Goal: Task Accomplishment & Management: Manage account settings

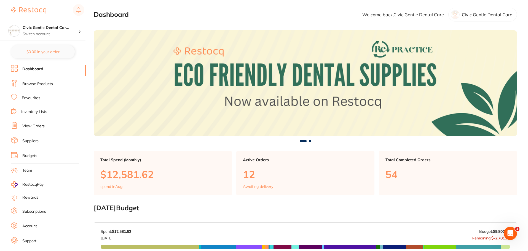
click at [32, 128] on link "View Orders" at bounding box center [33, 126] width 22 height 6
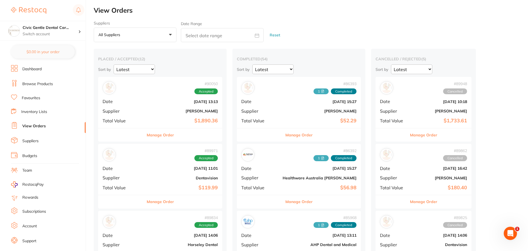
click at [153, 135] on button "Manage Order" at bounding box center [160, 134] width 27 height 13
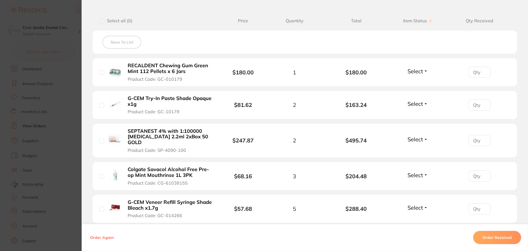
scroll to position [138, 0]
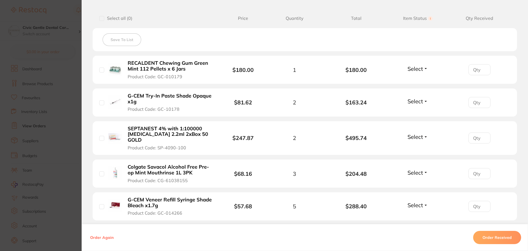
click at [101, 104] on input "checkbox" at bounding box center [101, 102] width 5 height 5
checkbox input "true"
click at [98, 134] on li "SEPTANEST 4% with 1:100000 adrenalin 2.2ml 2xBox 50 GOLD Product Code: SP-4090-…" at bounding box center [305, 138] width 424 height 34
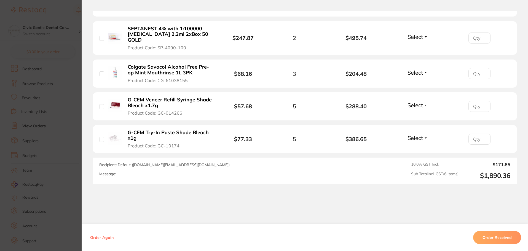
scroll to position [247, 0]
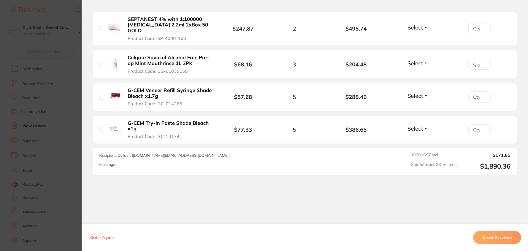
click at [100, 28] on input "checkbox" at bounding box center [101, 28] width 5 height 5
checkbox input "true"
click at [99, 62] on input "checkbox" at bounding box center [101, 64] width 5 height 5
checkbox input "true"
click at [102, 95] on input "checkbox" at bounding box center [101, 97] width 5 height 5
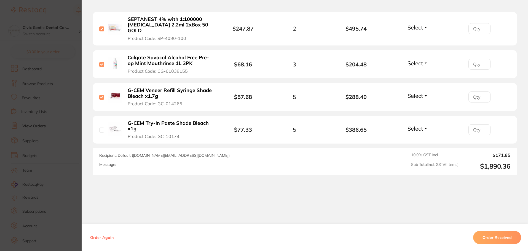
checkbox input "true"
click at [100, 128] on input "checkbox" at bounding box center [101, 130] width 5 height 5
checkbox input "true"
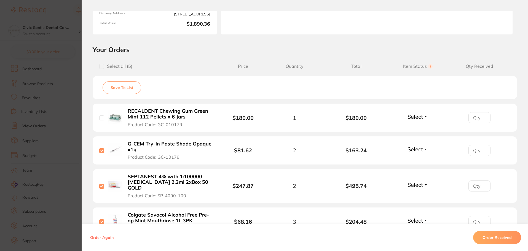
scroll to position [27, 0]
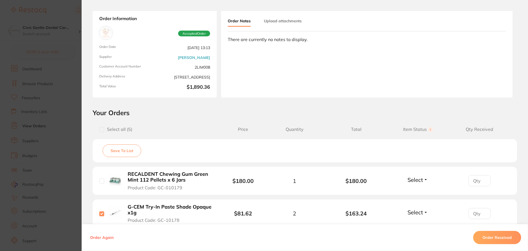
click at [296, 25] on button "Upload attachments" at bounding box center [283, 21] width 38 height 10
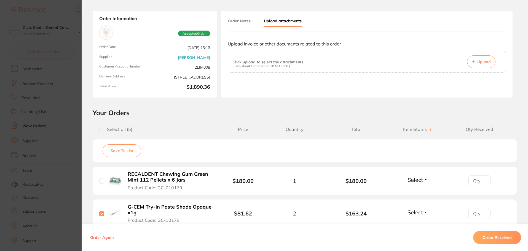
click at [477, 60] on span "Upload" at bounding box center [483, 61] width 13 height 5
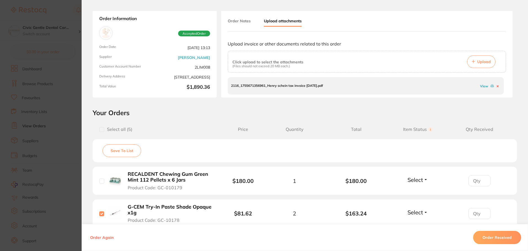
click at [67, 22] on section "Order ID: Restocq- 90050 Order Information Accepted Order Order Date Aug 12 202…" at bounding box center [264, 125] width 528 height 251
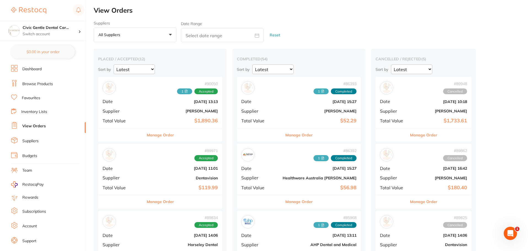
click at [170, 187] on b "$119.99" at bounding box center [181, 188] width 74 height 6
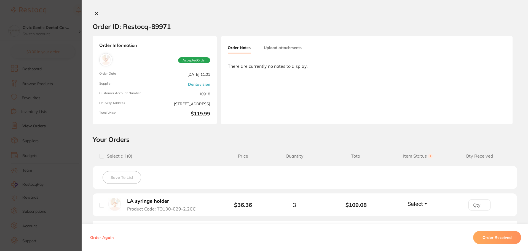
click at [291, 49] on button "Upload attachments" at bounding box center [283, 48] width 38 height 10
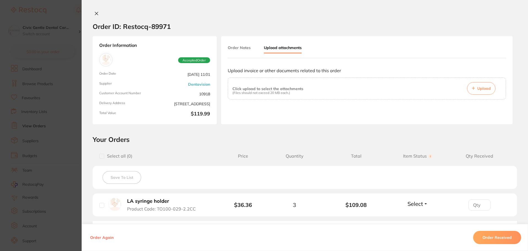
click at [471, 88] on icon at bounding box center [472, 88] width 3 height 3
click at [94, 15] on icon at bounding box center [96, 13] width 4 height 4
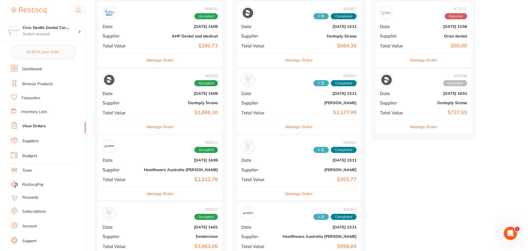
scroll to position [358, 0]
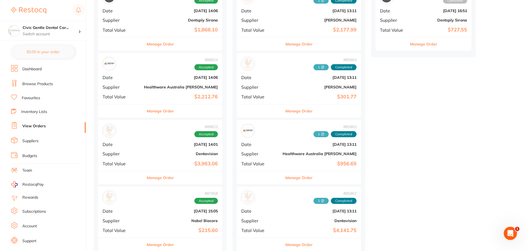
click at [149, 176] on button "Manage Order" at bounding box center [160, 177] width 27 height 13
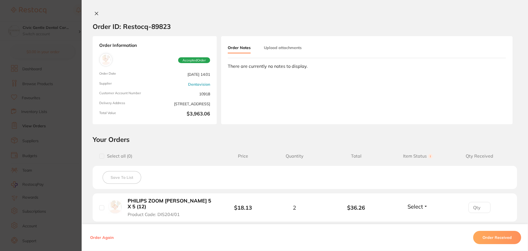
click at [290, 47] on button "Upload attachments" at bounding box center [283, 48] width 38 height 10
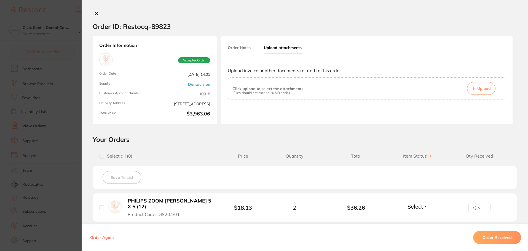
click at [480, 92] on button "Upload" at bounding box center [481, 88] width 28 height 13
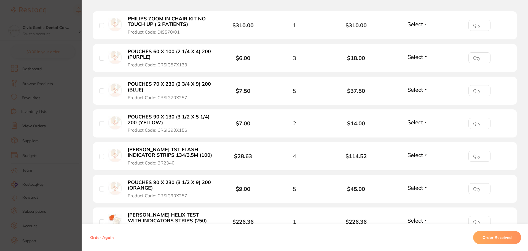
scroll to position [303, 0]
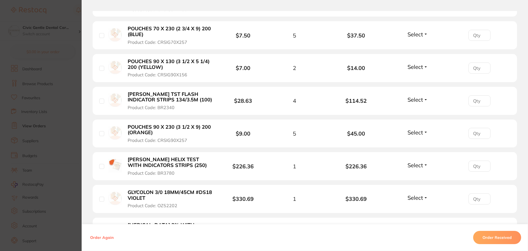
click at [101, 136] on input "checkbox" at bounding box center [101, 133] width 5 height 5
checkbox input "true"
click at [102, 36] on input "checkbox" at bounding box center [101, 35] width 5 height 5
checkbox input "true"
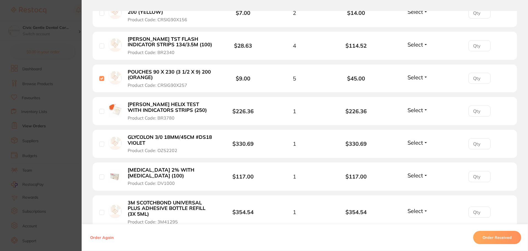
scroll to position [413, 0]
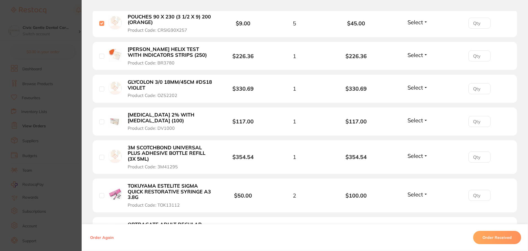
click at [100, 90] on input "checkbox" at bounding box center [101, 89] width 5 height 5
checkbox input "true"
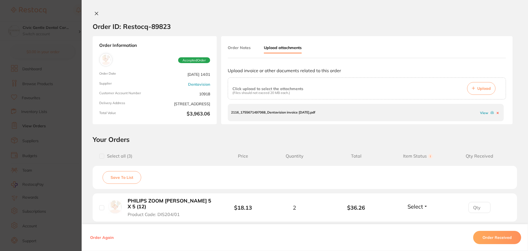
scroll to position [248, 0]
click at [94, 15] on icon at bounding box center [96, 13] width 4 height 4
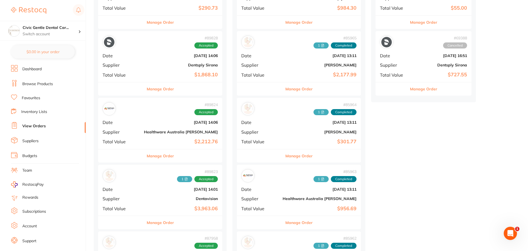
scroll to position [331, 0]
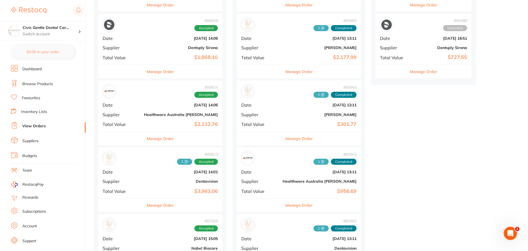
click at [157, 205] on button "Manage Order" at bounding box center [160, 205] width 27 height 13
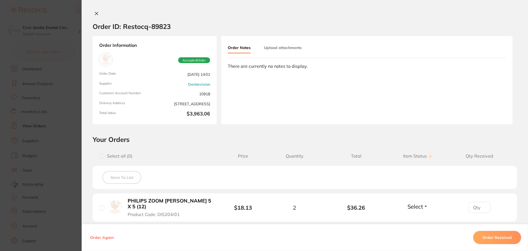
click at [277, 47] on button "Upload attachments" at bounding box center [283, 48] width 38 height 10
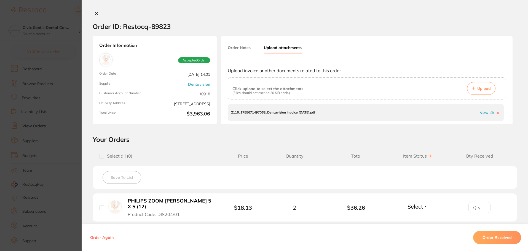
click at [474, 86] on button "Upload" at bounding box center [481, 88] width 28 height 13
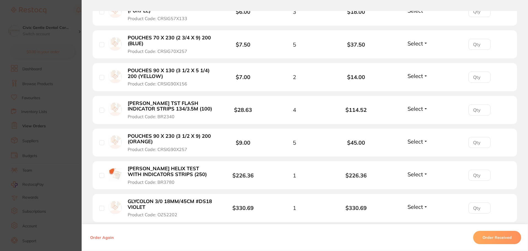
scroll to position [303, 0]
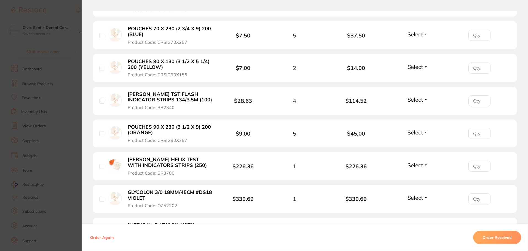
click at [100, 133] on input "checkbox" at bounding box center [101, 133] width 5 height 5
checkbox input "true"
click at [101, 99] on input "checkbox" at bounding box center [101, 101] width 5 height 5
checkbox input "true"
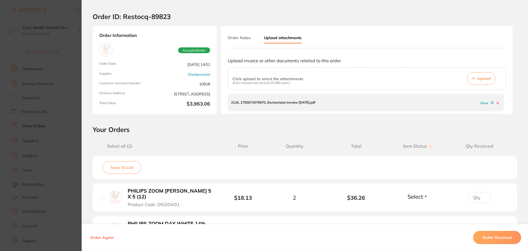
scroll to position [0, 0]
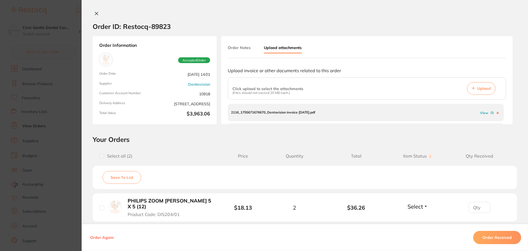
click at [100, 156] on input "checkbox" at bounding box center [101, 156] width 5 height 5
checkbox input "true"
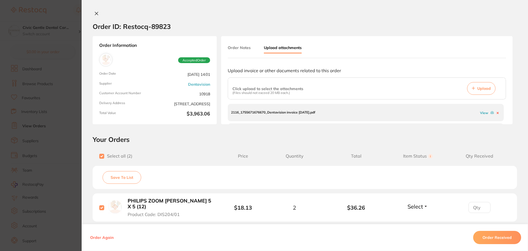
checkbox input "true"
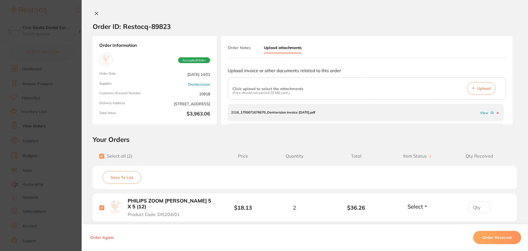
checkbox input "true"
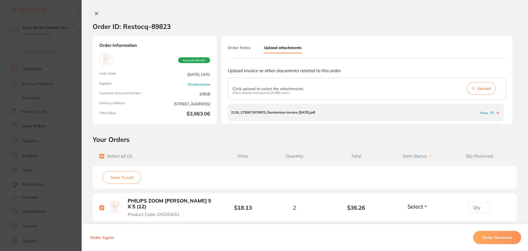
checkbox input "true"
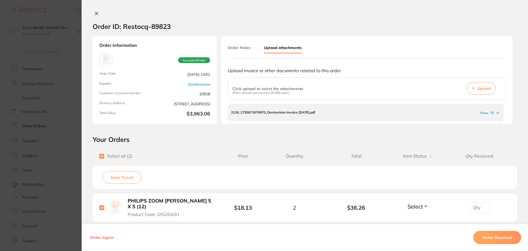
checkbox input "true"
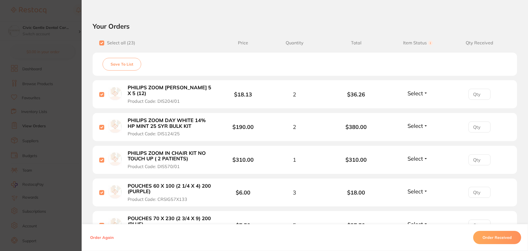
scroll to position [138, 0]
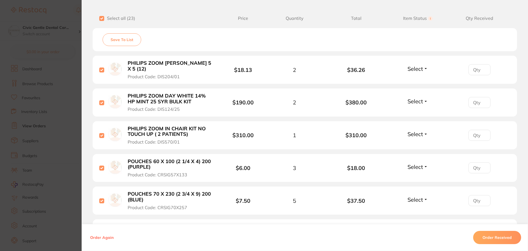
click at [99, 69] on input "checkbox" at bounding box center [101, 69] width 5 height 5
checkbox input "false"
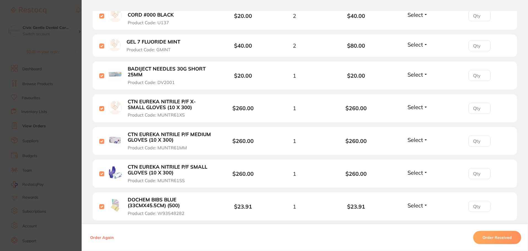
scroll to position [744, 0]
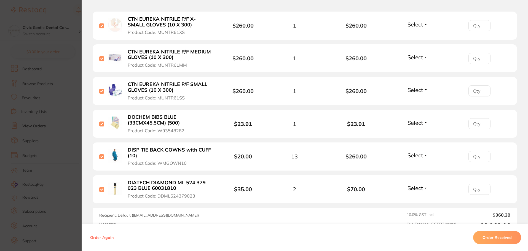
click at [98, 156] on li "DISP TIE BACK GOWNS with CUFF (10) Product Code: WMGOWN10 $20.00 13 $260.00 Sel…" at bounding box center [305, 156] width 424 height 28
click at [99, 157] on input "checkbox" at bounding box center [101, 156] width 5 height 5
checkbox input "false"
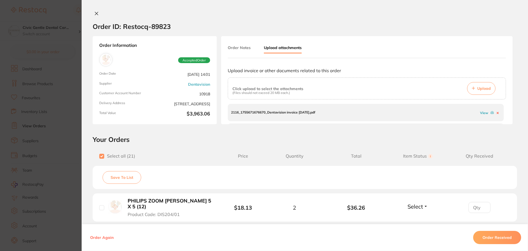
scroll to position [220, 0]
click at [96, 13] on icon at bounding box center [96, 13] width 4 height 4
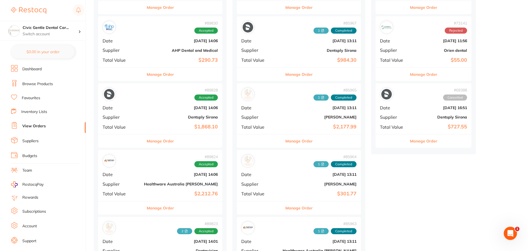
scroll to position [303, 0]
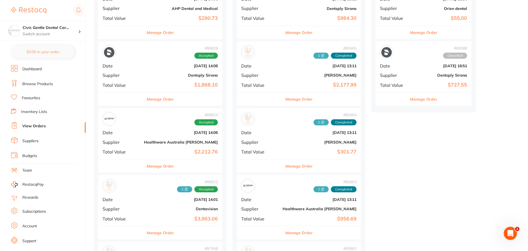
drag, startPoint x: 153, startPoint y: 169, endPoint x: 152, endPoint y: 162, distance: 7.5
click at [153, 169] on button "Manage Order" at bounding box center [160, 166] width 27 height 13
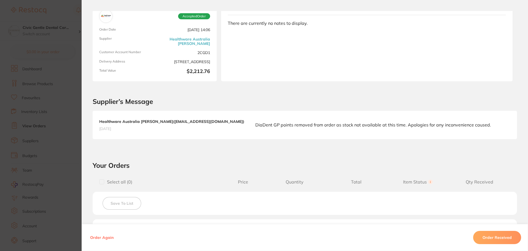
scroll to position [83, 0]
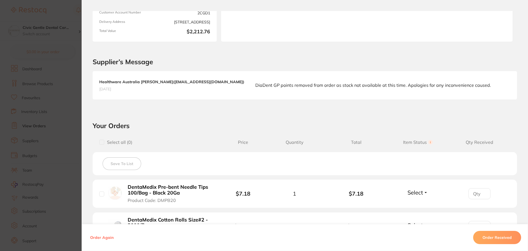
click at [99, 142] on input "checkbox" at bounding box center [101, 142] width 5 height 5
checkbox input "true"
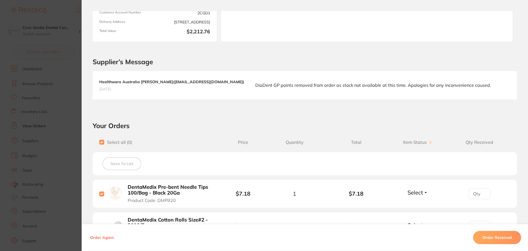
checkbox input "true"
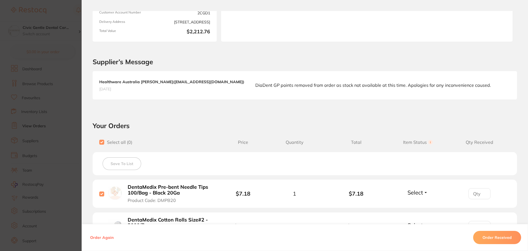
checkbox input "true"
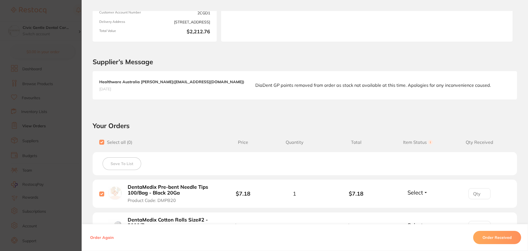
checkbox input "true"
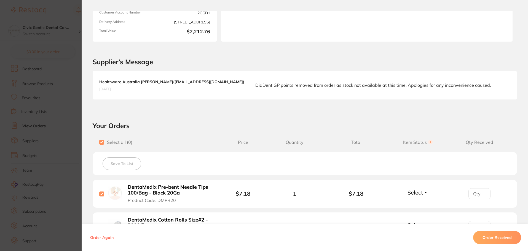
checkbox input "true"
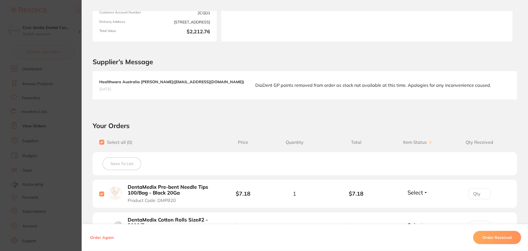
checkbox input "true"
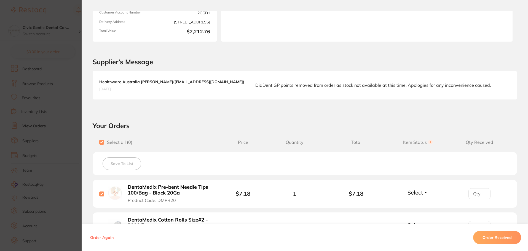
checkbox input "true"
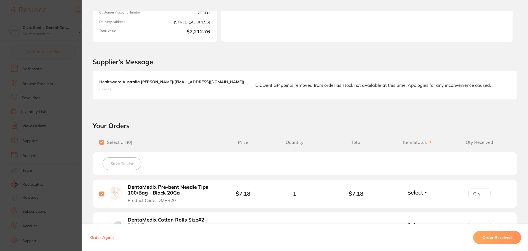
checkbox input "true"
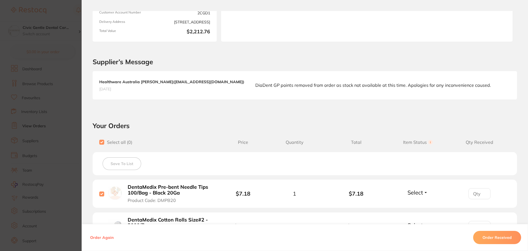
checkbox input "true"
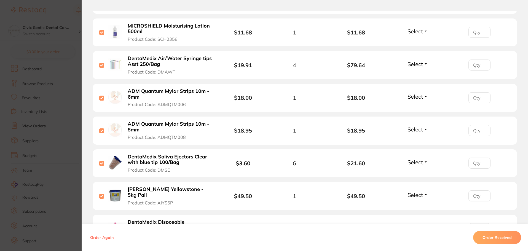
scroll to position [468, 0]
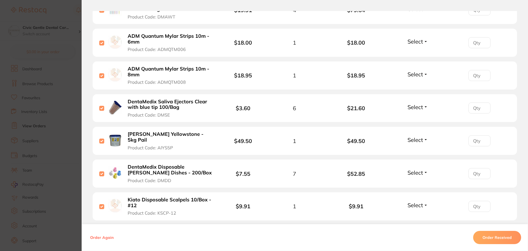
click at [102, 204] on input "checkbox" at bounding box center [101, 206] width 5 height 5
checkbox input "false"
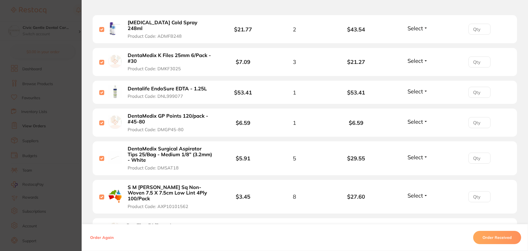
scroll to position [1130, 0]
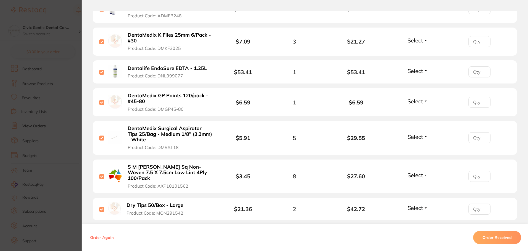
click at [99, 207] on input "checkbox" at bounding box center [101, 209] width 5 height 5
checkbox input "false"
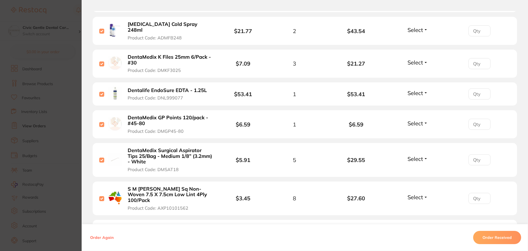
scroll to position [1047, 0]
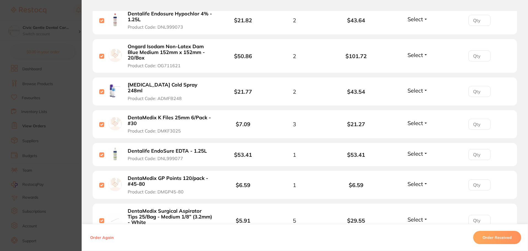
click at [102, 54] on input "checkbox" at bounding box center [101, 56] width 5 height 5
checkbox input "false"
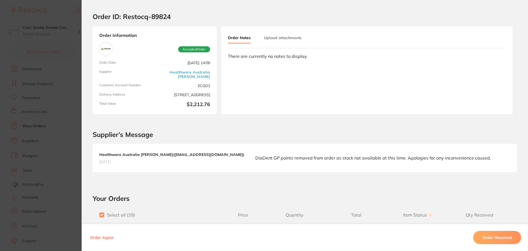
scroll to position [0, 0]
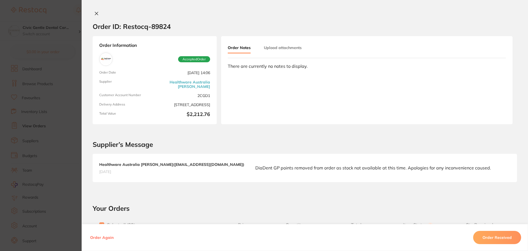
click at [286, 48] on button "Upload attachments" at bounding box center [283, 48] width 38 height 10
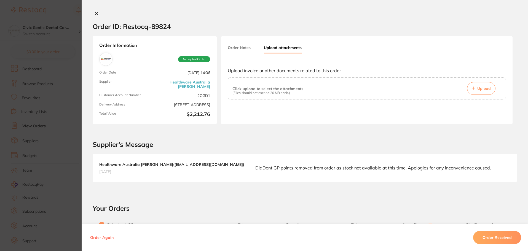
click at [479, 90] on span "Upload" at bounding box center [483, 88] width 13 height 5
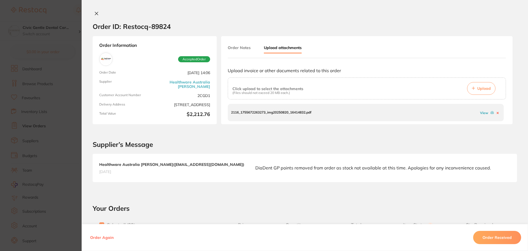
click at [94, 13] on icon at bounding box center [96, 13] width 4 height 4
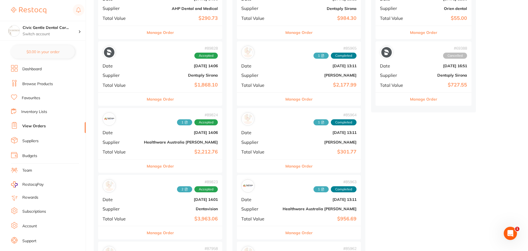
click at [151, 100] on button "Manage Order" at bounding box center [160, 99] width 27 height 13
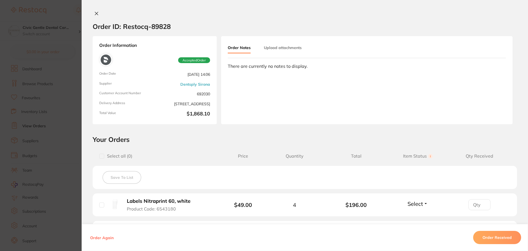
click at [102, 155] on input "checkbox" at bounding box center [101, 156] width 5 height 5
checkbox input "true"
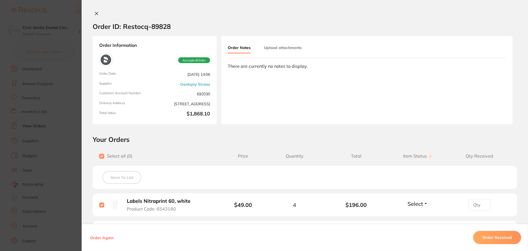
checkbox input "true"
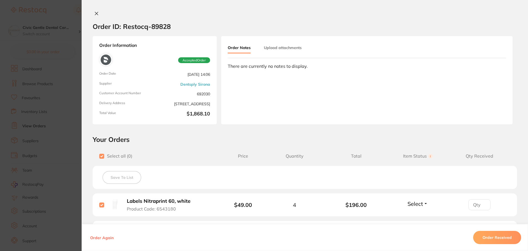
checkbox input "true"
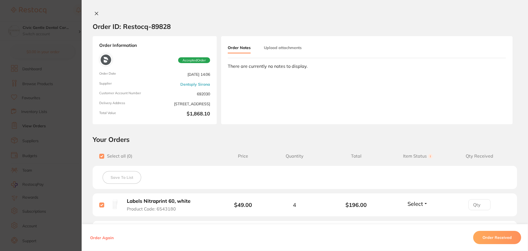
checkbox input "true"
click at [292, 47] on button "Upload attachments" at bounding box center [283, 48] width 38 height 10
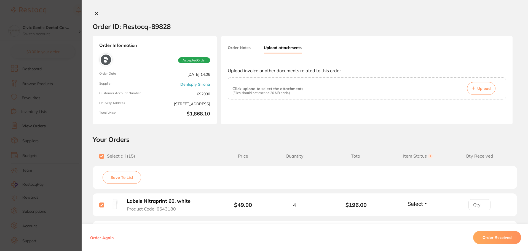
click at [474, 87] on button "Upload" at bounding box center [481, 88] width 28 height 13
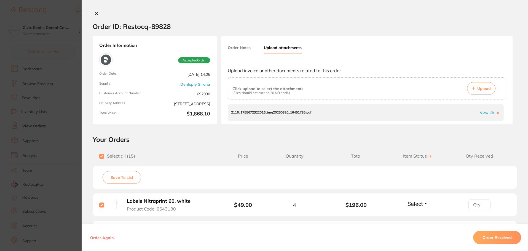
click at [492, 241] on button "Order Received" at bounding box center [497, 237] width 48 height 13
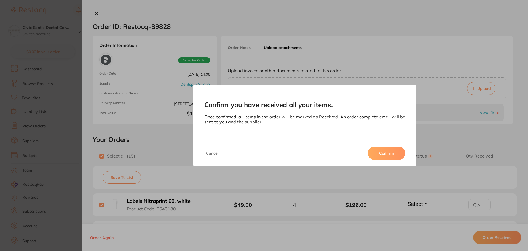
click at [388, 151] on button "Confirm" at bounding box center [386, 153] width 37 height 13
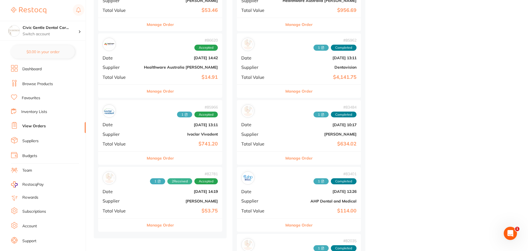
scroll to position [579, 0]
click at [157, 159] on button "Manage Order" at bounding box center [160, 157] width 27 height 13
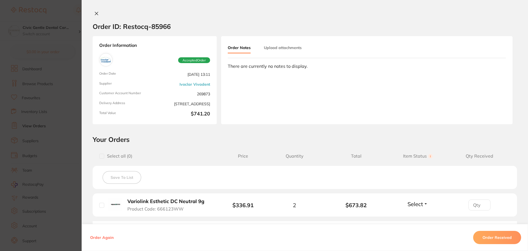
click at [288, 44] on button "Upload attachments" at bounding box center [283, 48] width 38 height 10
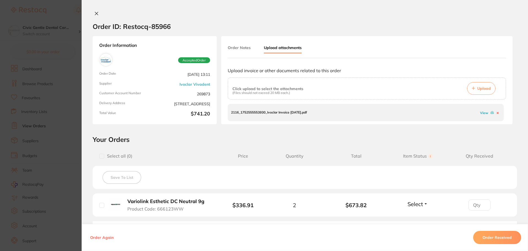
click at [485, 86] on span "Upload" at bounding box center [483, 88] width 13 height 5
click at [77, 178] on section "Order ID: Restocq- 85966 Order Information Accepted Order Order Date Jul 8 2025…" at bounding box center [264, 125] width 528 height 251
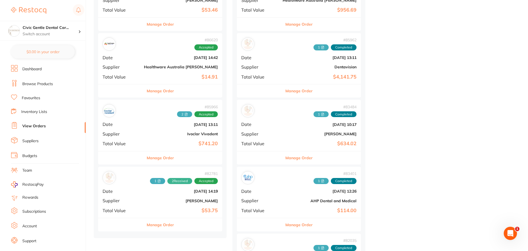
scroll to position [468, 0]
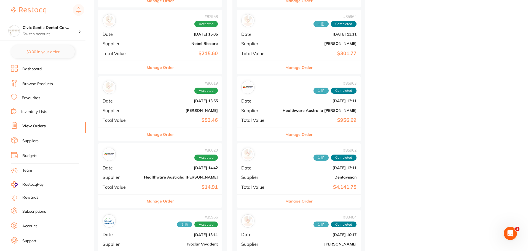
click at [159, 207] on button "Manage Order" at bounding box center [160, 201] width 27 height 13
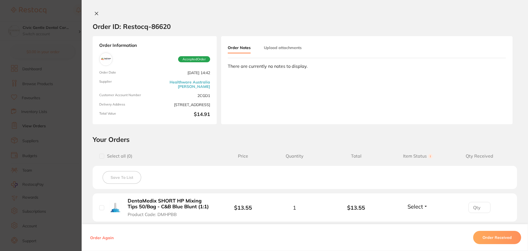
click at [282, 47] on button "Upload attachments" at bounding box center [283, 48] width 38 height 10
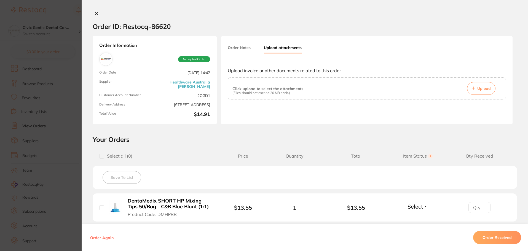
click at [485, 88] on span "Upload" at bounding box center [483, 88] width 13 height 5
click at [96, 15] on icon at bounding box center [96, 13] width 4 height 4
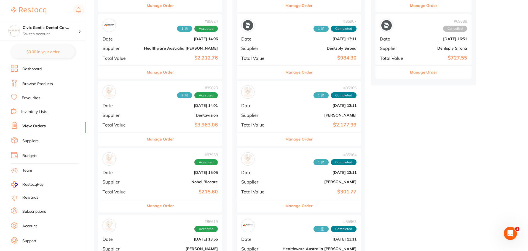
scroll to position [303, 0]
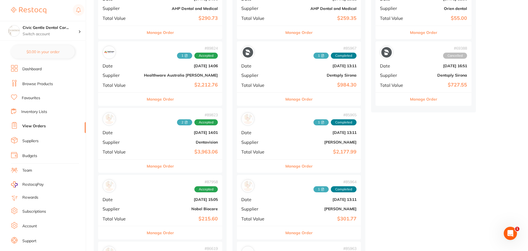
click at [157, 102] on button "Manage Order" at bounding box center [160, 99] width 27 height 13
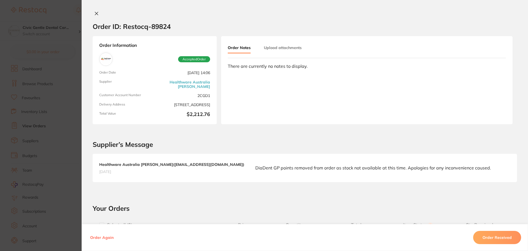
click at [295, 47] on button "Upload attachments" at bounding box center [283, 48] width 38 height 10
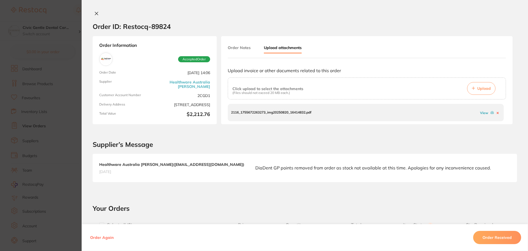
click at [480, 85] on button "Upload" at bounding box center [481, 88] width 28 height 13
click at [288, 198] on div "Order ID: Restocq- 89824 Order Information Accepted Order Order Date Aug 11 202…" at bounding box center [305, 131] width 446 height 240
click at [95, 11] on button at bounding box center [97, 14] width 8 height 6
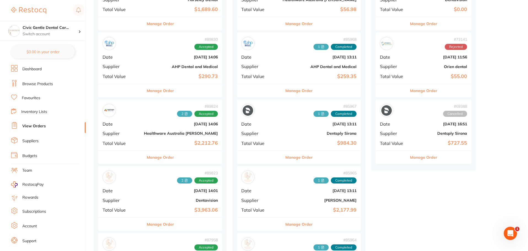
scroll to position [193, 0]
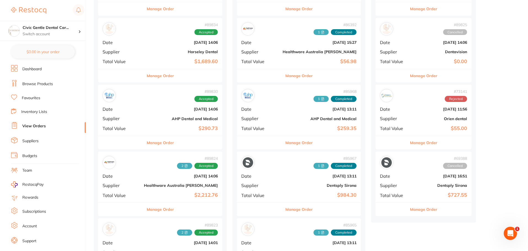
click at [160, 145] on div "Manage Order" at bounding box center [160, 142] width 124 height 13
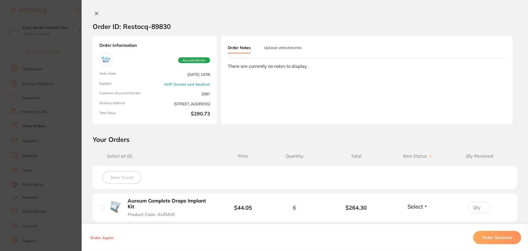
click at [274, 47] on button "Upload attachments" at bounding box center [283, 48] width 38 height 10
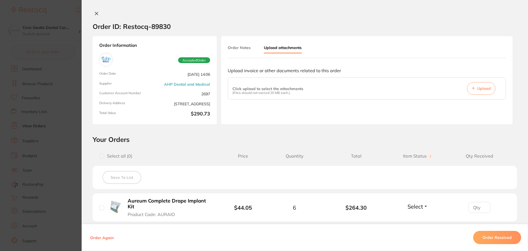
click at [475, 86] on button "Upload" at bounding box center [481, 88] width 28 height 13
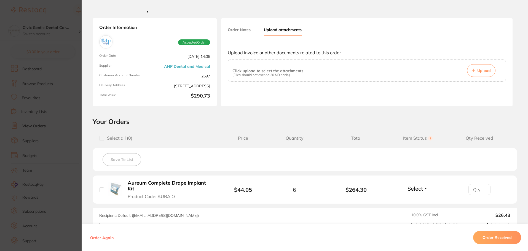
scroll to position [28, 0]
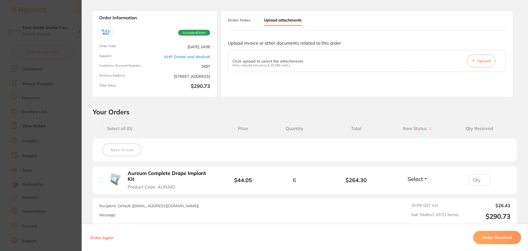
click at [479, 61] on span "Upload" at bounding box center [483, 60] width 13 height 5
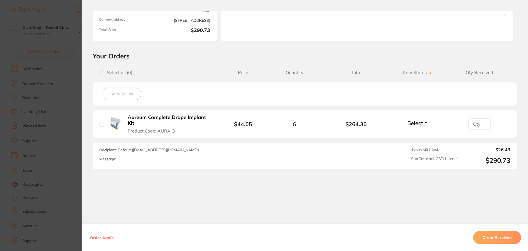
scroll to position [1, 0]
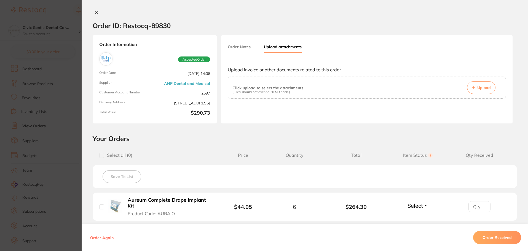
click at [475, 90] on button "Upload" at bounding box center [481, 87] width 28 height 13
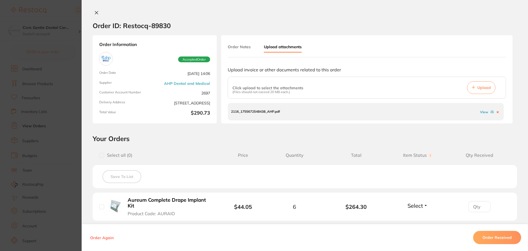
click at [100, 206] on input "checkbox" at bounding box center [101, 206] width 5 height 5
checkbox input "true"
click at [487, 237] on button "Order Received" at bounding box center [497, 237] width 48 height 13
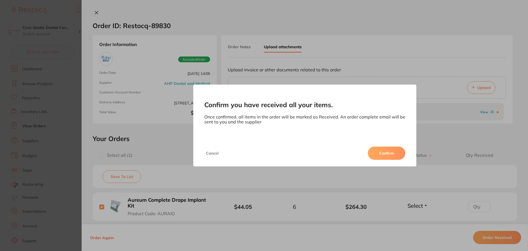
click at [394, 158] on button "Confirm" at bounding box center [386, 153] width 37 height 13
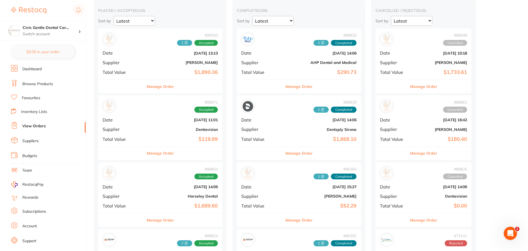
scroll to position [83, 0]
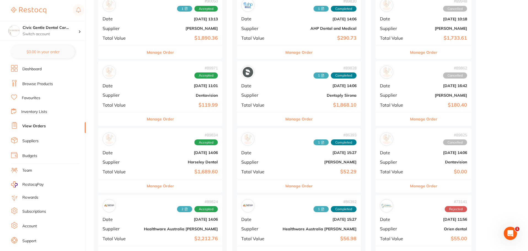
drag, startPoint x: 155, startPoint y: 119, endPoint x: 166, endPoint y: 125, distance: 11.7
click at [155, 119] on button "Manage Order" at bounding box center [160, 118] width 27 height 13
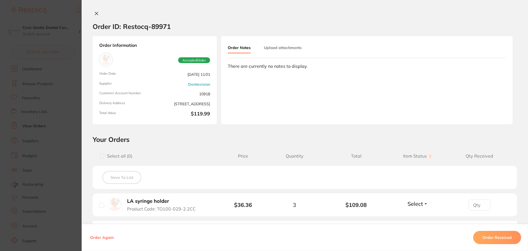
click at [282, 44] on button "Upload attachments" at bounding box center [283, 48] width 38 height 10
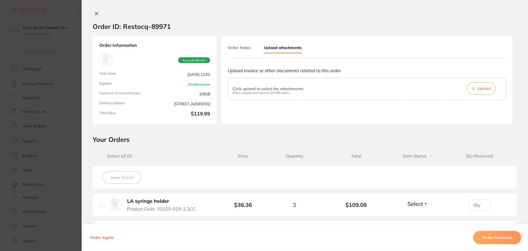
click at [475, 88] on button "Upload" at bounding box center [481, 88] width 28 height 13
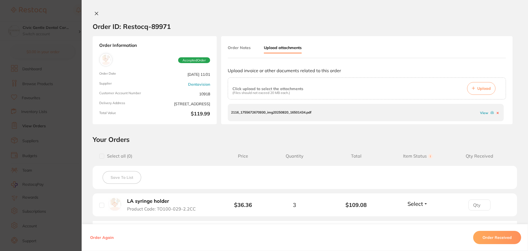
click at [103, 206] on div "LA syringe holder Product Code: TO100-029-2.2CC" at bounding box center [154, 205] width 111 height 14
click at [100, 205] on input "checkbox" at bounding box center [101, 205] width 5 height 5
checkbox input "true"
click at [506, 237] on button "Order Received" at bounding box center [497, 237] width 48 height 13
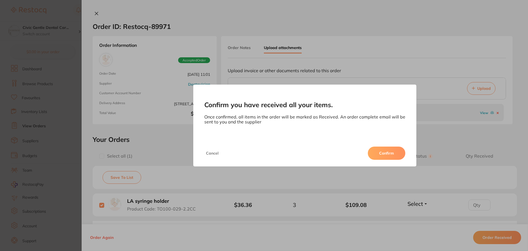
click at [397, 152] on button "Confirm" at bounding box center [386, 153] width 37 height 13
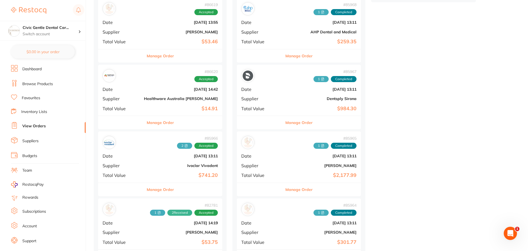
scroll to position [496, 0]
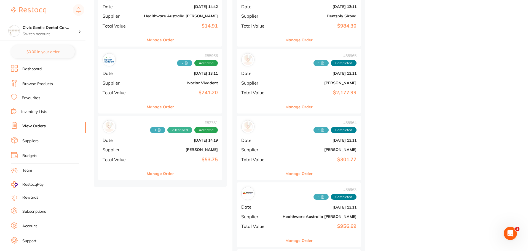
click at [157, 179] on button "Manage Order" at bounding box center [160, 173] width 27 height 13
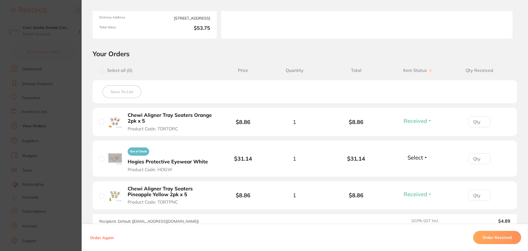
scroll to position [110, 0]
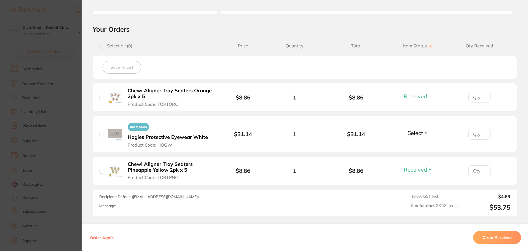
click at [66, 68] on section "Order ID: Restocq- 82781 Order Information 2 Received Accepted Order Order Date…" at bounding box center [264, 125] width 528 height 251
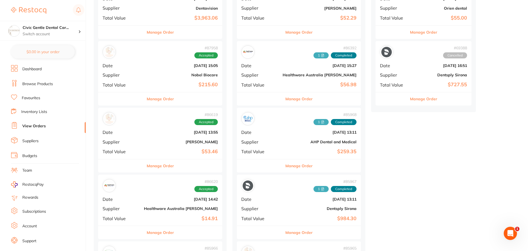
scroll to position [303, 0]
click at [153, 169] on button "Manage Order" at bounding box center [160, 166] width 27 height 13
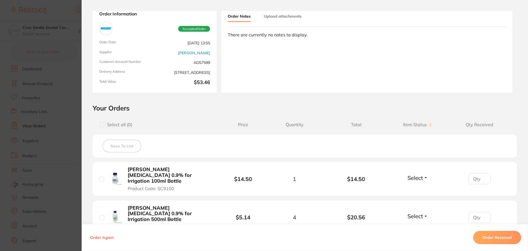
scroll to position [28, 0]
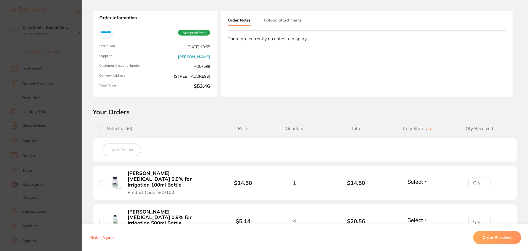
click at [287, 17] on button "Upload attachments" at bounding box center [283, 20] width 38 height 10
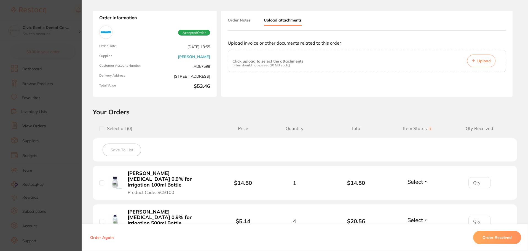
click at [485, 60] on span "Upload" at bounding box center [483, 60] width 13 height 5
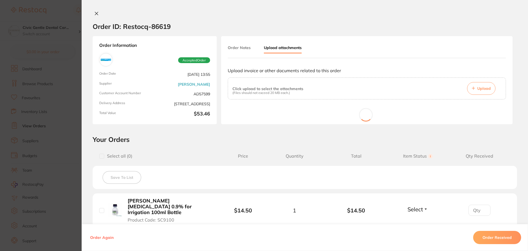
scroll to position [28, 0]
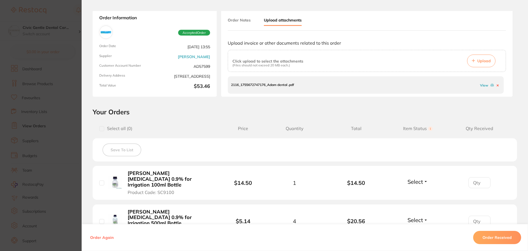
click at [100, 129] on input "checkbox" at bounding box center [101, 128] width 5 height 5
checkbox input "true"
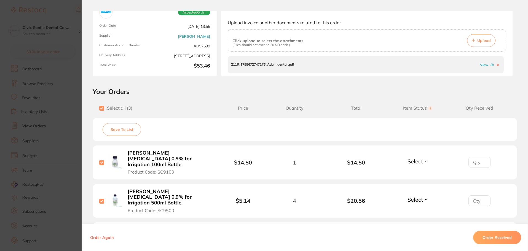
scroll to position [83, 0]
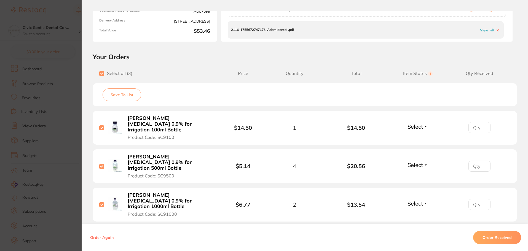
click at [488, 237] on button "Order Received" at bounding box center [497, 237] width 48 height 13
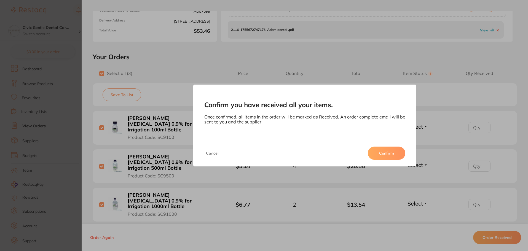
click at [379, 148] on button "Confirm" at bounding box center [386, 153] width 37 height 13
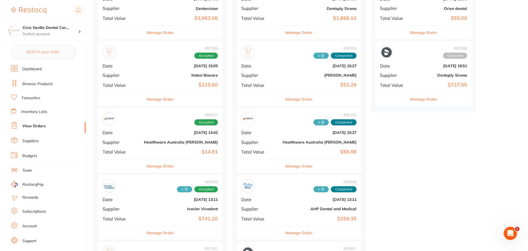
click at [152, 100] on button "Manage Order" at bounding box center [160, 99] width 27 height 13
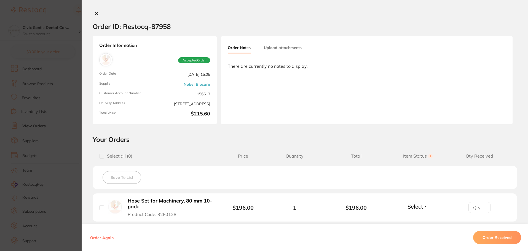
click at [275, 52] on button "Upload attachments" at bounding box center [283, 48] width 38 height 10
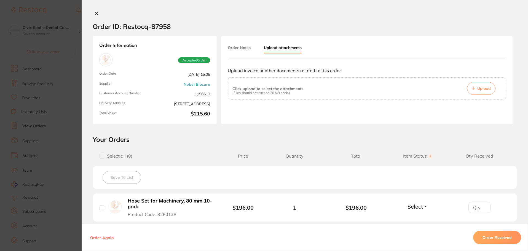
click at [479, 90] on span "Upload" at bounding box center [483, 88] width 13 height 5
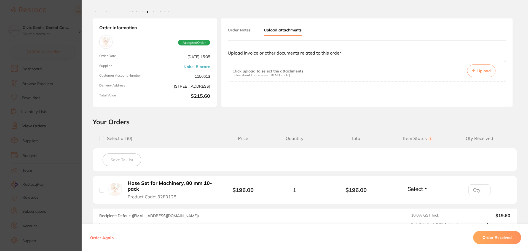
scroll to position [28, 0]
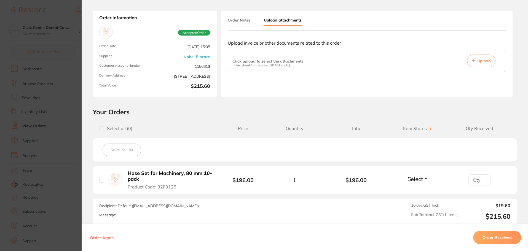
click at [474, 62] on button "Upload" at bounding box center [481, 61] width 28 height 13
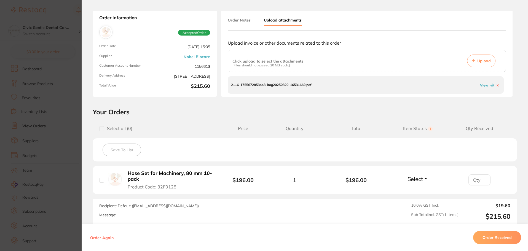
click at [101, 181] on input "checkbox" at bounding box center [101, 180] width 5 height 5
checkbox input "true"
click at [499, 235] on button "Order Received" at bounding box center [497, 237] width 48 height 13
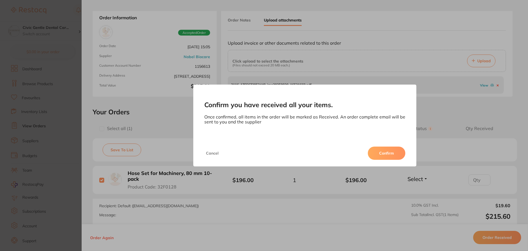
click at [382, 153] on button "Confirm" at bounding box center [386, 153] width 37 height 13
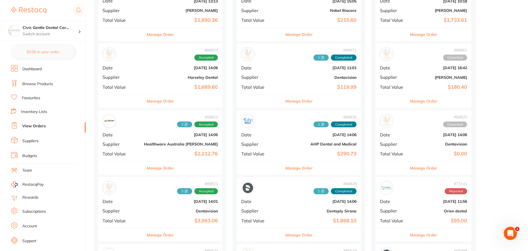
scroll to position [55, 0]
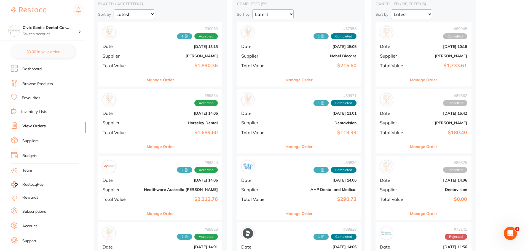
click at [285, 147] on button "Manage Order" at bounding box center [298, 146] width 27 height 13
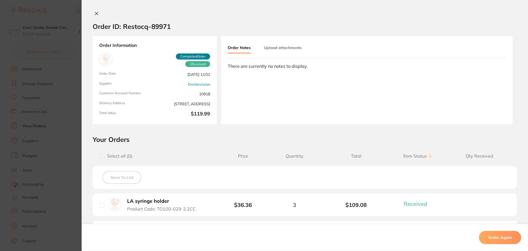
click at [277, 48] on button "Upload attachments" at bounding box center [283, 48] width 38 height 10
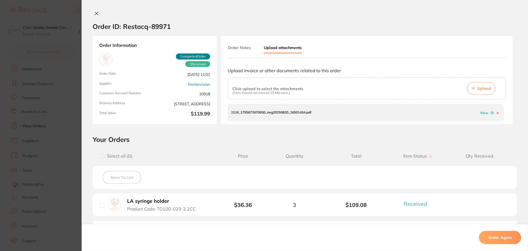
click at [101, 11] on div at bounding box center [305, 14] width 446 height 6
click at [96, 12] on icon at bounding box center [96, 13] width 4 height 4
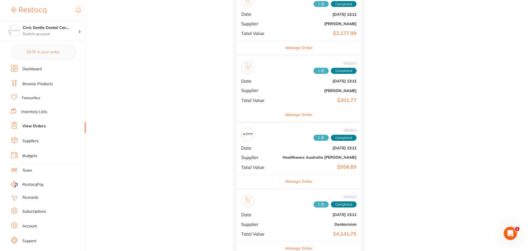
scroll to position [744, 0]
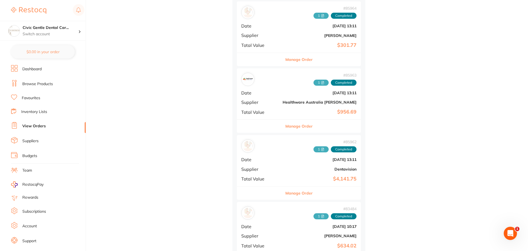
click at [285, 195] on button "Manage Order" at bounding box center [298, 193] width 27 height 13
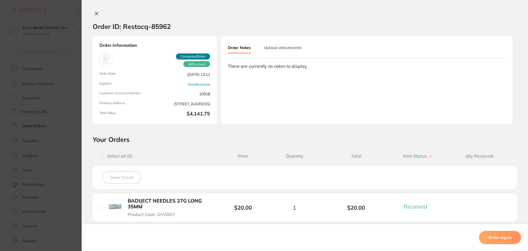
click at [287, 48] on button "Upload attachments" at bounding box center [283, 48] width 38 height 10
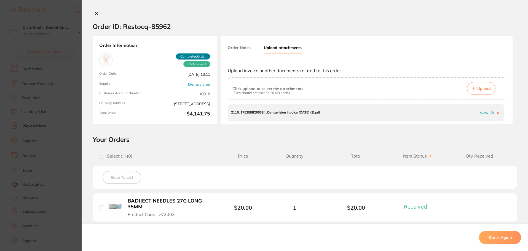
click at [482, 86] on span "Upload" at bounding box center [483, 88] width 13 height 5
click at [95, 14] on icon at bounding box center [96, 13] width 4 height 4
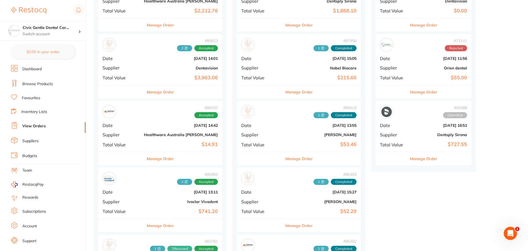
scroll to position [220, 0]
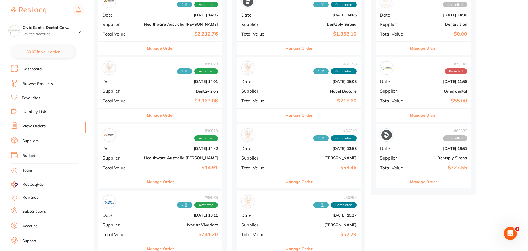
click at [155, 186] on button "Manage Order" at bounding box center [160, 181] width 27 height 13
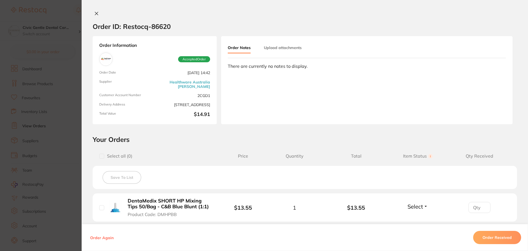
click at [280, 50] on button "Upload attachments" at bounding box center [283, 48] width 38 height 10
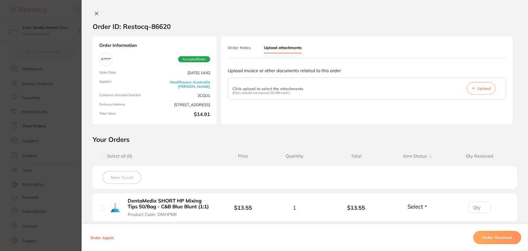
click at [482, 89] on span "Upload" at bounding box center [483, 88] width 13 height 5
click at [99, 207] on input "checkbox" at bounding box center [101, 207] width 5 height 5
checkbox input "true"
click at [496, 238] on button "Order Received" at bounding box center [497, 237] width 48 height 13
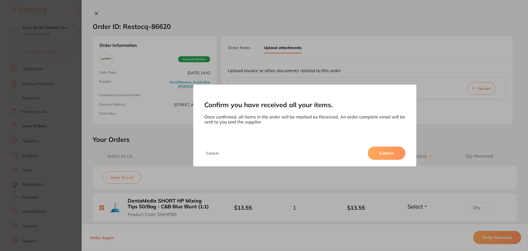
click at [384, 150] on button "Confirm" at bounding box center [386, 153] width 37 height 13
